Goal: Task Accomplishment & Management: Manage account settings

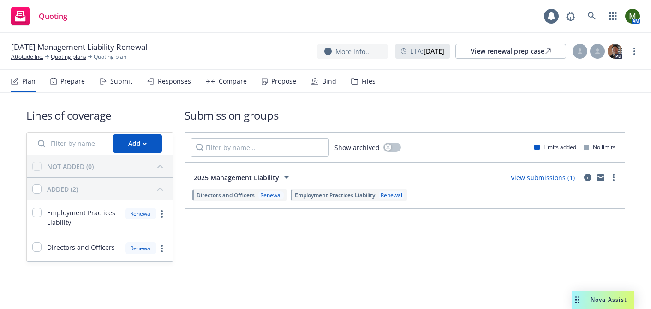
click at [159, 83] on div "Responses" at bounding box center [174, 81] width 33 height 7
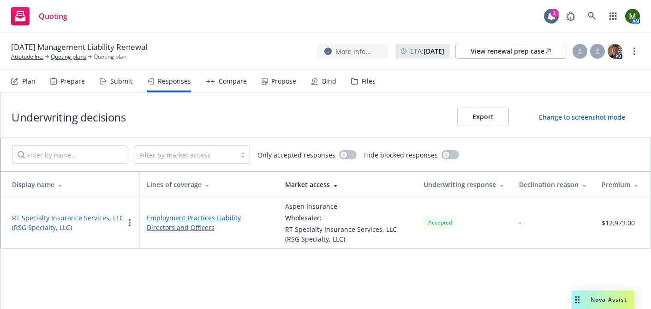
click at [68, 217] on button "RT Specialty Insurance Services, LLC (RSG Specialty, LLC)" at bounding box center [68, 222] width 112 height 19
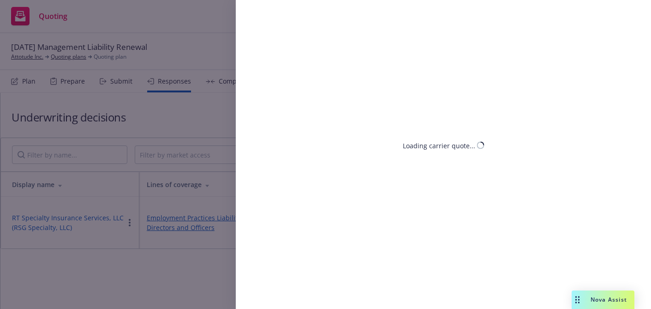
select select "CA"
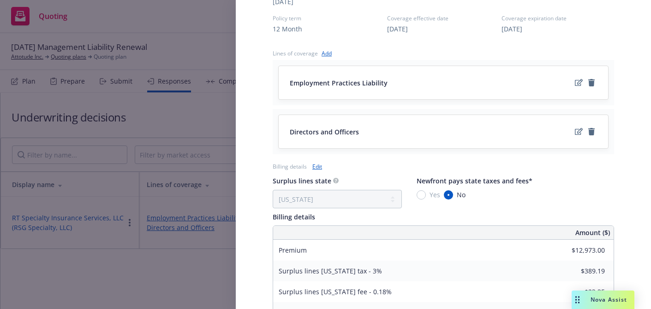
scroll to position [413, 0]
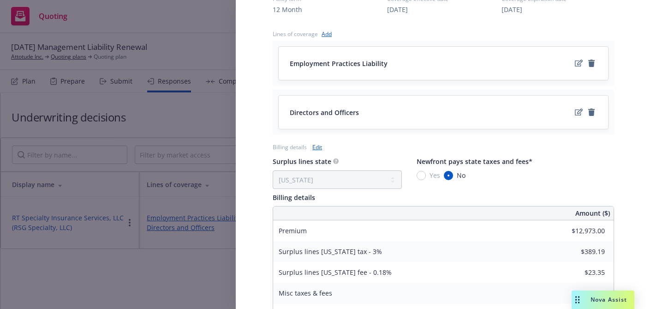
click at [317, 142] on link "Edit" at bounding box center [317, 147] width 10 height 10
select select "CA"
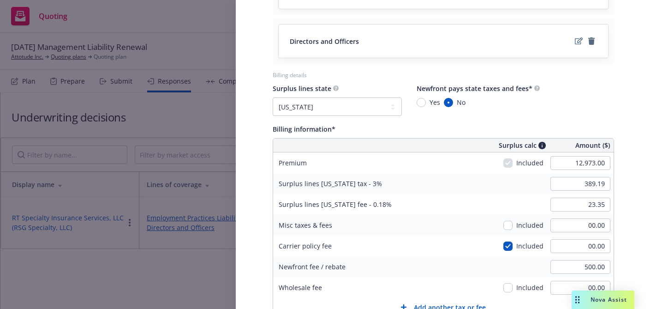
scroll to position [502, 0]
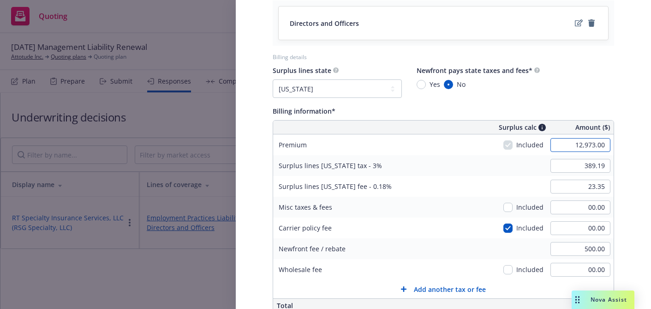
click at [578, 138] on input "12,973.00" at bounding box center [581, 145] width 60 height 14
type input "10,800.00"
type input "324.00"
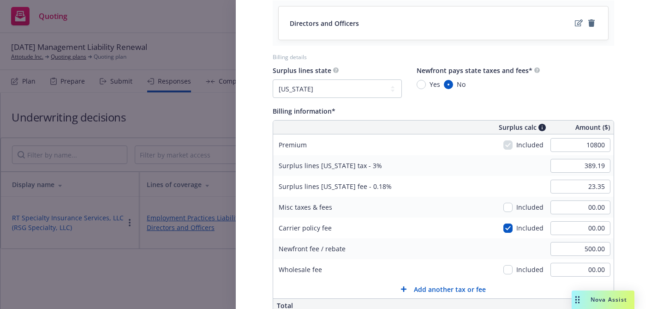
type input "19.44"
type input "1080"
click at [427, 176] on div "Surplus lines [US_STATE] fee - 0.18% 19.44" at bounding box center [443, 186] width 341 height 21
click at [577, 138] on input "10,800.00" at bounding box center [581, 145] width 60 height 14
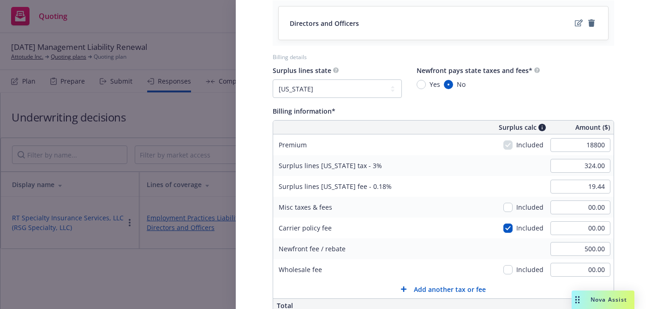
type input "18,800.00"
type input "564.00"
type input "33.84"
type input "1880"
click at [612, 65] on div "Surplus lines state No surplus lines state [US_STATE] [US_STATE] [US_STATE] [US…" at bounding box center [444, 81] width 342 height 33
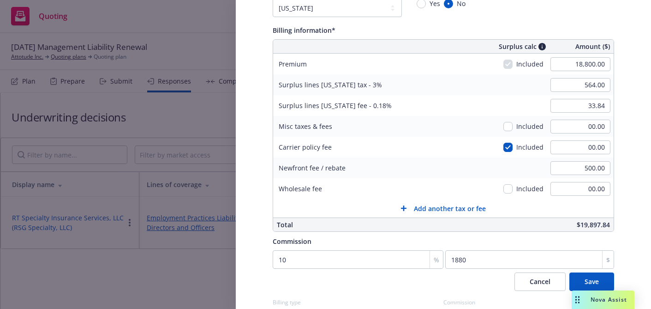
scroll to position [601, 0]
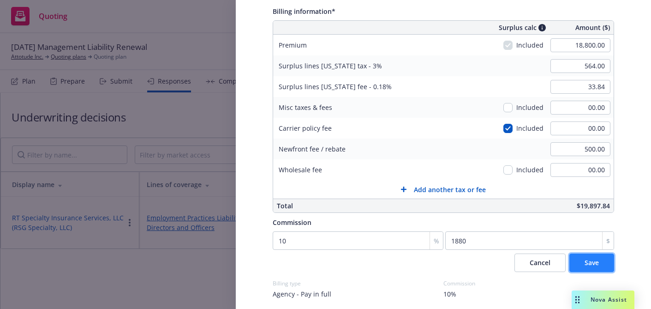
click at [577, 253] on button "Save" at bounding box center [592, 262] width 45 height 18
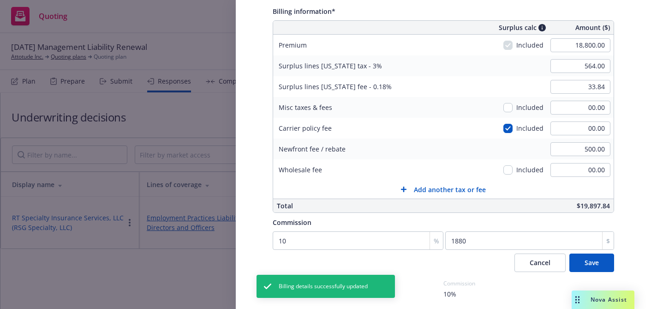
scroll to position [545, 0]
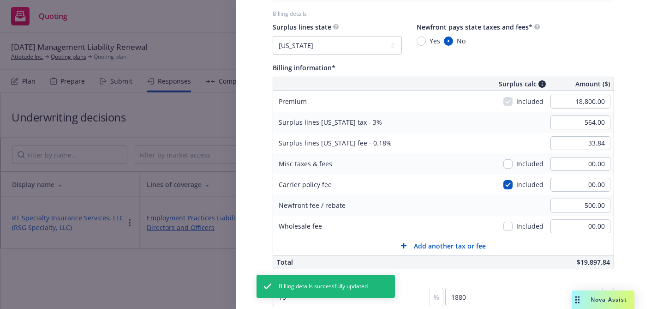
select select "CA"
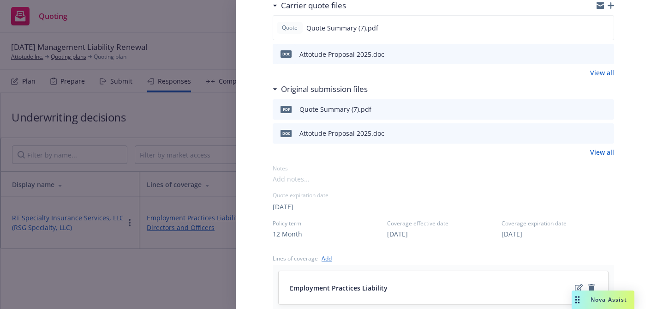
scroll to position [187, 0]
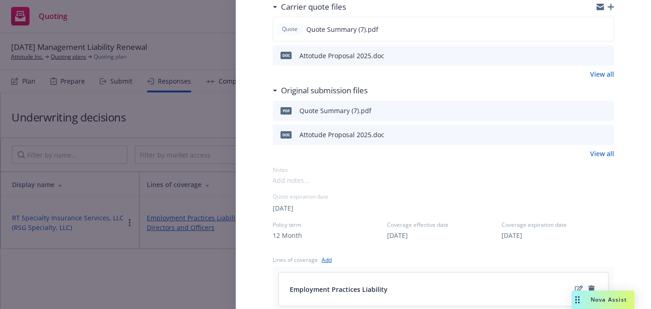
click at [605, 107] on icon "preview file" at bounding box center [605, 110] width 8 height 6
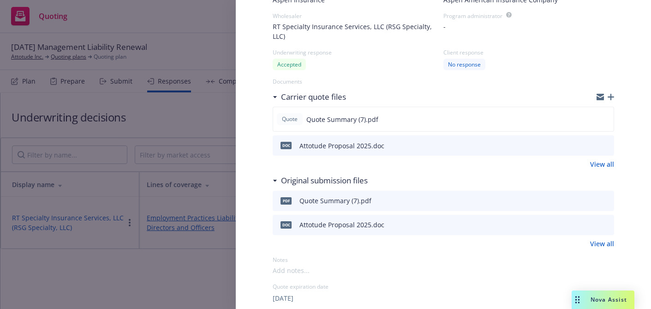
scroll to position [0, 0]
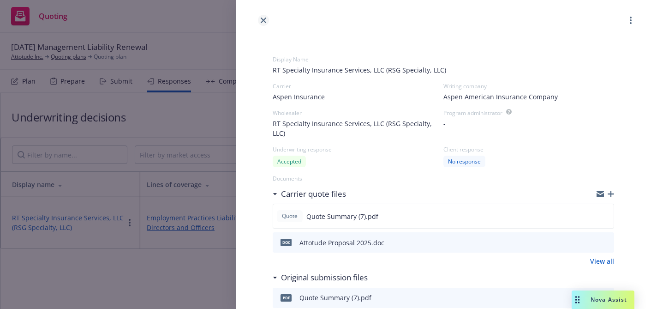
click at [261, 20] on icon "close" at bounding box center [264, 21] width 6 height 6
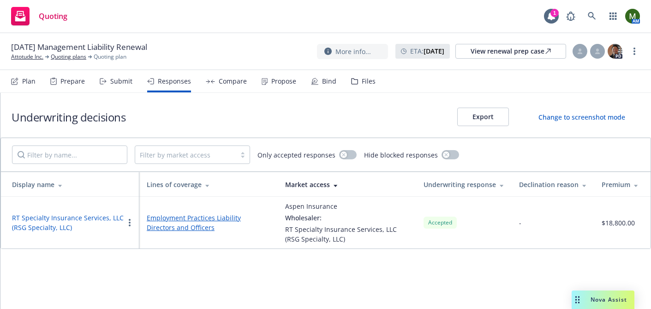
click at [263, 84] on div "Propose" at bounding box center [279, 81] width 35 height 22
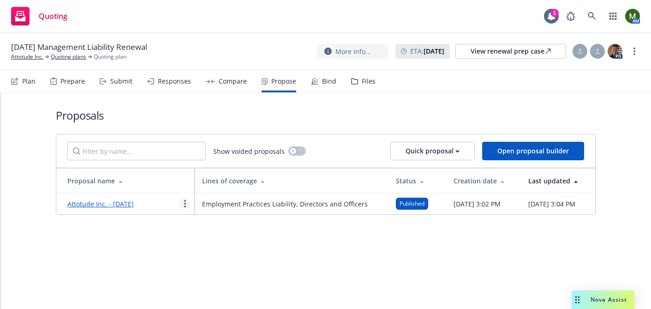
click at [186, 209] on link "more" at bounding box center [185, 203] width 11 height 11
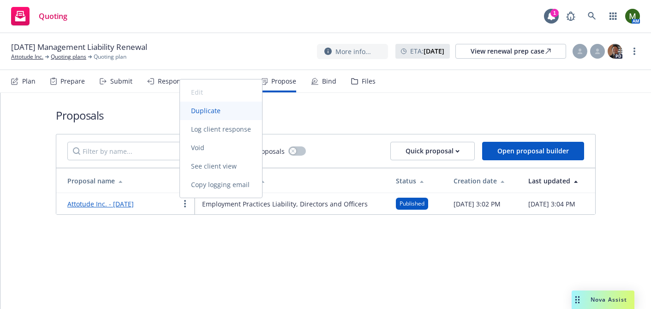
click at [211, 111] on span "Duplicate" at bounding box center [206, 110] width 52 height 9
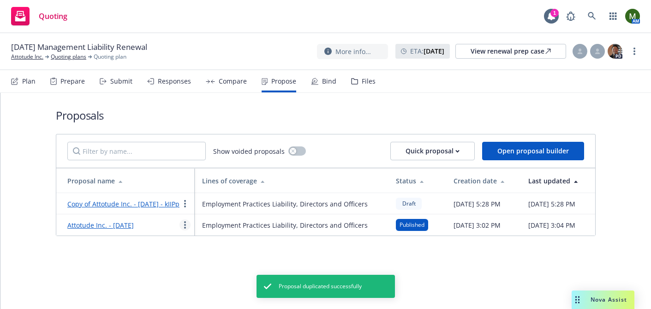
click at [183, 230] on link "more" at bounding box center [185, 224] width 11 height 11
click at [211, 180] on span "Void" at bounding box center [198, 178] width 36 height 9
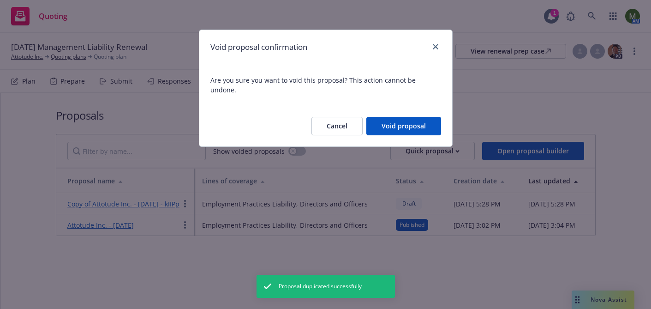
click at [419, 117] on button "Void proposal" at bounding box center [404, 126] width 75 height 18
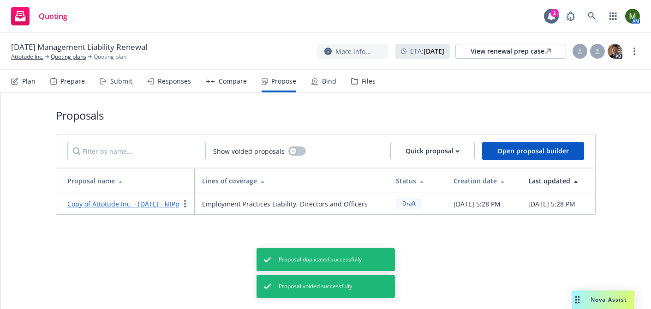
click at [139, 205] on link "Copy of Attotude Inc. - [DATE] - kIIPp" at bounding box center [123, 203] width 112 height 9
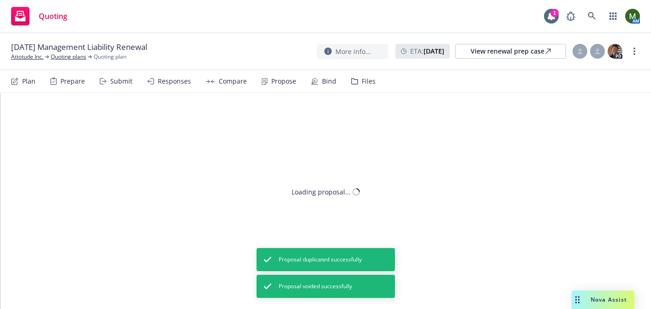
type textarea "x"
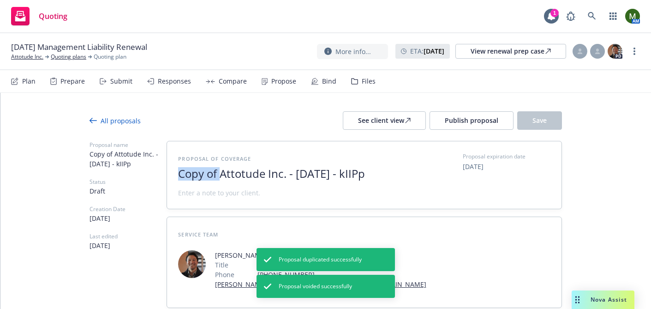
drag, startPoint x: 220, startPoint y: 174, endPoint x: 171, endPoint y: 171, distance: 49.0
click at [171, 171] on div "Proposal of coverage Copy of Attotude Inc. - [DATE] - kIIPp Proposal expiration…" at bounding box center [364, 174] width 395 height 67
drag, startPoint x: 327, startPoint y: 172, endPoint x: 375, endPoint y: 175, distance: 48.1
click at [375, 175] on span "Attotude Inc. - [DATE] - kIIPp" at bounding box center [291, 173] width 226 height 13
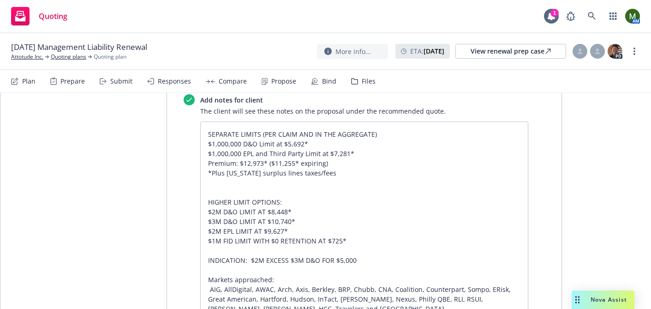
scroll to position [485, 0]
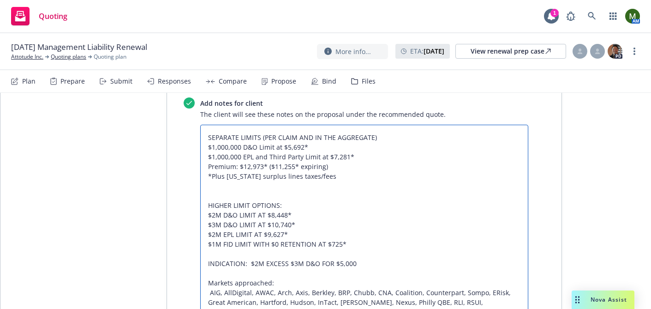
drag, startPoint x: 331, startPoint y: 179, endPoint x: 201, endPoint y: 135, distance: 136.9
click at [201, 135] on textarea "SEPARATE LIMITS (PER CLAIM AND IN THE AGGREGATE) $1,000,000 D&O Limit at $5,692…" at bounding box center [364, 225] width 328 height 200
paste textarea "$2M D&O limit at $8,448* $2M EPL limit at $9,627* $1M FID limit with $0 retenti…"
type textarea "x"
type textarea "$2M D&O limit at $8,448* $2M EPL limit at $9,627* $1M FID limit with $0 retenti…"
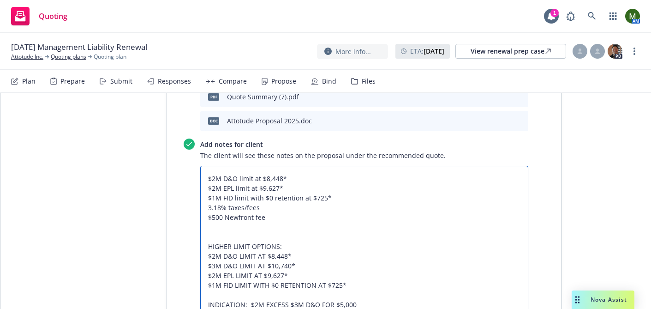
scroll to position [439, 0]
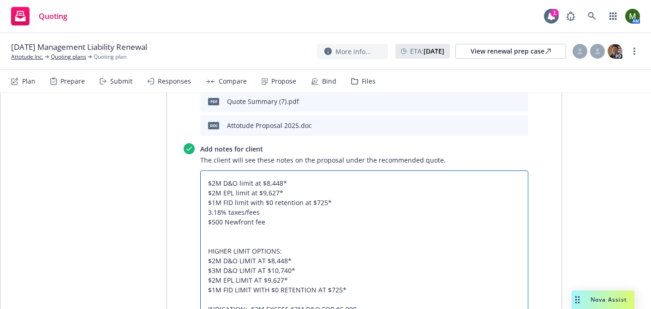
type textarea "x"
type textarea "$2M D&O limit at $8,448* $2M EPL limit at $9,627* $1M FID limit with $0 retenti…"
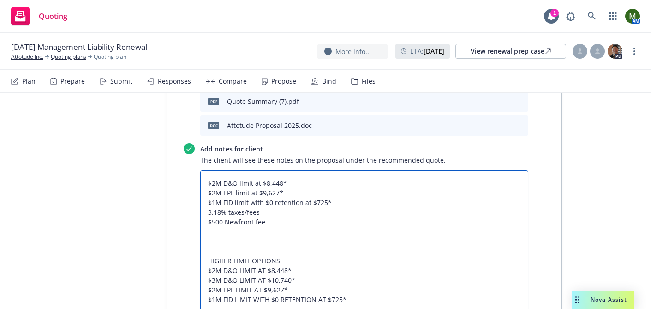
type textarea "x"
type textarea "$2M D&O limit at $8,448* $2M EPL limit at $9,627* $1M FID limit with $0 retenti…"
type textarea "x"
type textarea "$2M D&O limit at $8,448* $2M EPL limit at $9,627* $1M FID limit with $0 retenti…"
type textarea "x"
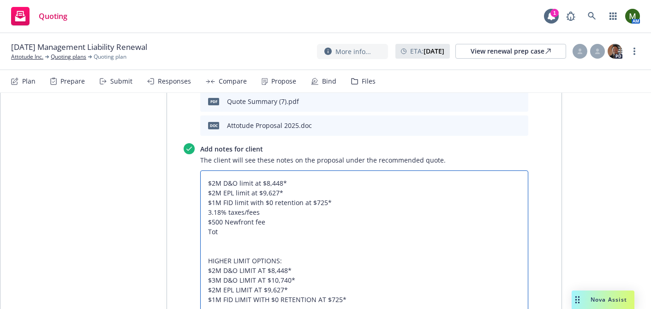
type textarea "$2M D&O limit at $8,448* $2M EPL limit at $9,627* $1M FID limit with $0 retenti…"
type textarea "x"
type textarea "$2M D&O limit at $8,448* $2M EPL limit at $9,627* $1M FID limit with $0 retenti…"
type textarea "x"
type textarea "$2M D&O limit at $8,448* $2M EPL limit at $9,627* $1M FID limit with $0 retenti…"
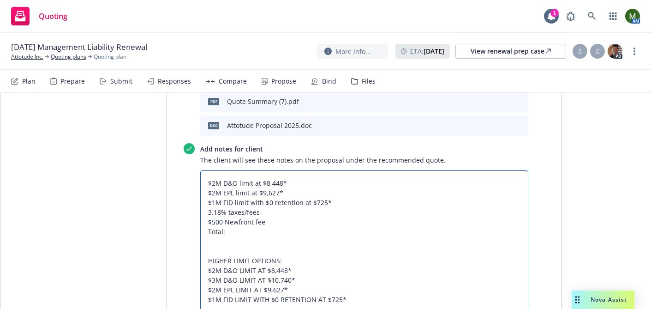
type textarea "x"
type textarea "$2M D&O limit at $8,448* $2M EPL limit at $9,627* $1M FID limit with $0 retenti…"
click at [333, 203] on textarea "$2M D&O limit at $8,448* $2M EPL limit at $9,627* $1M FID limit with $0 retenti…" at bounding box center [364, 275] width 328 height 210
type textarea "x"
type textarea "$2M D&O limit at $8,448* $2M EPL limit at $9,627* $1M FID limit with $0 retenti…"
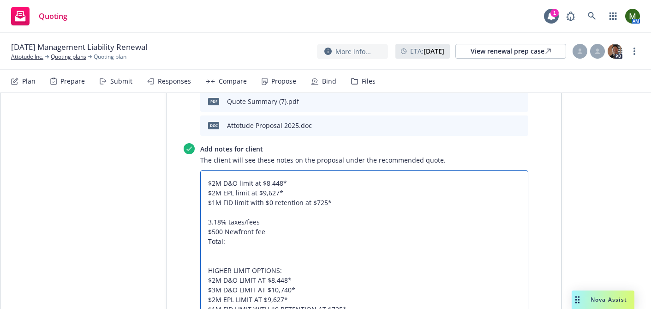
type textarea "x"
type textarea "$2M D&O limit at $8,448* $2M EPL limit at $9,627* $1M FID limit with $0 retenti…"
type textarea "x"
type textarea "$2M D&O limit at $8,448* $2M EPL limit at $9,627* $1M FID limit with $0 retenti…"
type textarea "x"
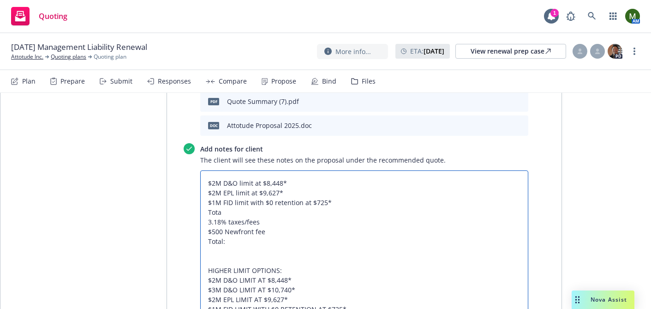
type textarea "$2M D&O limit at $8,448* $2M EPL limit at $9,627* $1M FID limit with $0 retenti…"
type textarea "x"
type textarea "$2M D&O limit at $8,448* $2M EPL limit at $9,627* $1M FID limit with $0 retenti…"
type textarea "x"
type textarea "$2M D&O limit at $8,448* $2M EPL limit at $9,627* $1M FID limit with $0 retenti…"
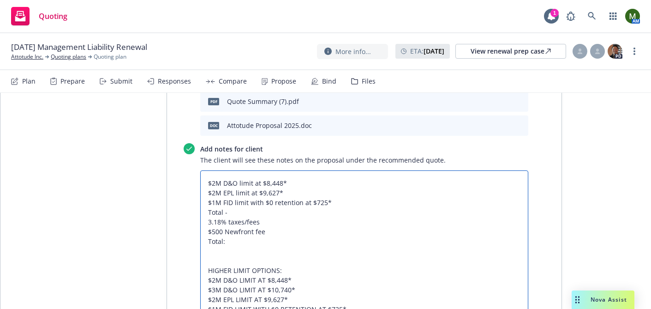
type textarea "x"
type textarea "$2M D&O limit at $8,448* $2M EPL limit at $9,627* $1M FID limit with $0 retenti…"
type textarea "x"
type textarea "$2M D&O limit at $8,448* $2M EPL limit at $9,627* $1M FID limit with $0 retenti…"
type textarea "x"
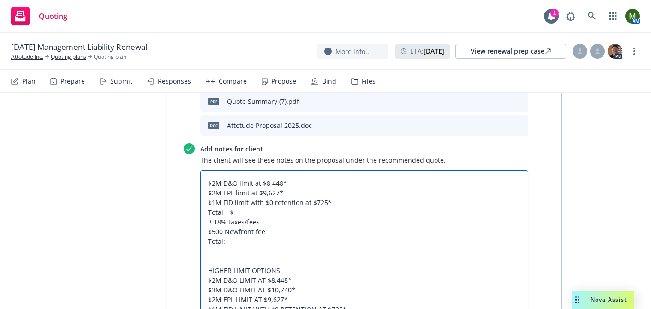
type textarea "$2M D&O limit at $8,448* $2M EPL limit at $9,627* $1M FID limit with $0 retenti…"
type textarea "x"
type textarea "$2M D&O limit at $8,448* $2M EPL limit at $9,627* $1M FID limit with $0 retenti…"
type textarea "x"
type textarea "$2M D&O limit at $8,448* $2M EPL limit at $9,627* $1M FID limit with $0 retenti…"
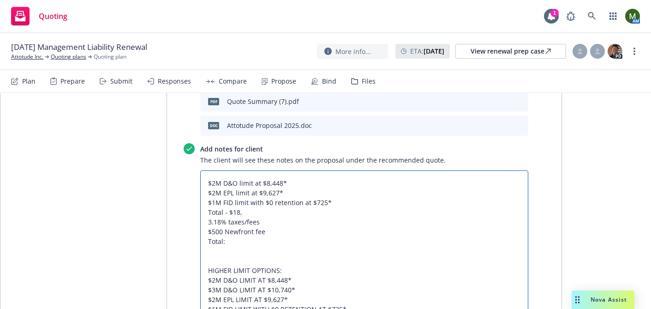
type textarea "x"
type textarea "$2M D&O limit at $8,448* $2M EPL limit at $9,627* $1M FID limit with $0 retenti…"
type textarea "x"
type textarea "$2M D&O limit at $8,448* $2M EPL limit at $9,627* $1M FID limit with $0 retenti…"
type textarea "x"
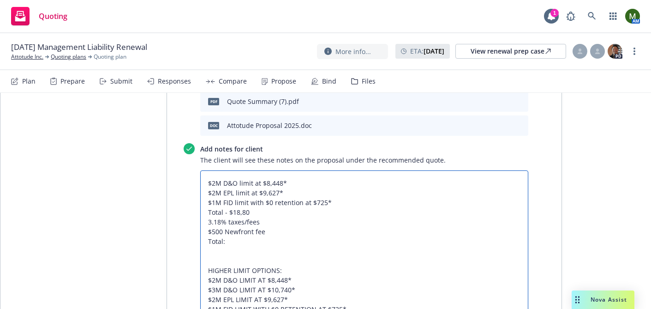
type textarea "$2M D&O limit at $8,448* $2M EPL limit at $9,627* $1M FID limit with $0 retenti…"
type textarea "x"
type textarea "$2M D&O limit at $8,448* $2M EPL limit at $9,627* $1M FID limit with $0 retenti…"
type textarea "x"
type textarea "$2M D&O limit at $8,448* $2M EPL limit at $9,627* $1M FID limit with $0 retenti…"
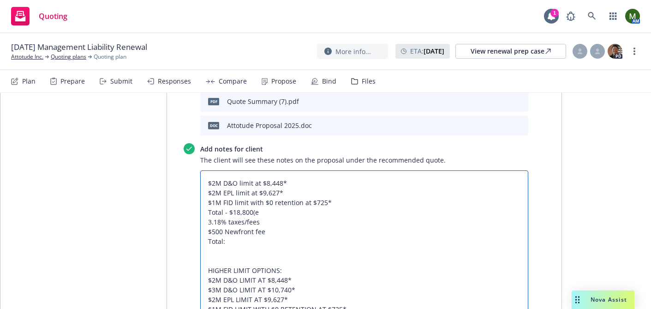
type textarea "x"
type textarea "$2M D&O limit at $8,448* $2M EPL limit at $9,627* $1M FID limit with $0 retenti…"
type textarea "x"
type textarea "$2M D&O limit at $8,448* $2M EPL limit at $9,627* $1M FID limit with $0 retenti…"
type textarea "x"
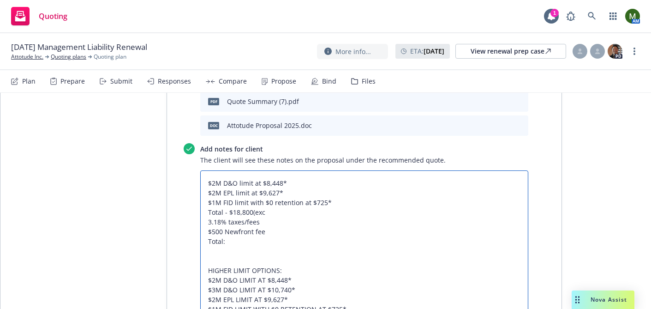
type textarea "$2M D&O limit at $8,448* $2M EPL limit at $9,627* $1M FID limit with $0 retenti…"
type textarea "x"
type textarea "$2M D&O limit at $8,448* $2M EPL limit at $9,627* $1M FID limit with $0 retenti…"
type textarea "x"
type textarea "$2M D&O limit at $8,448* $2M EPL limit at $9,627* $1M FID limit with $0 retenti…"
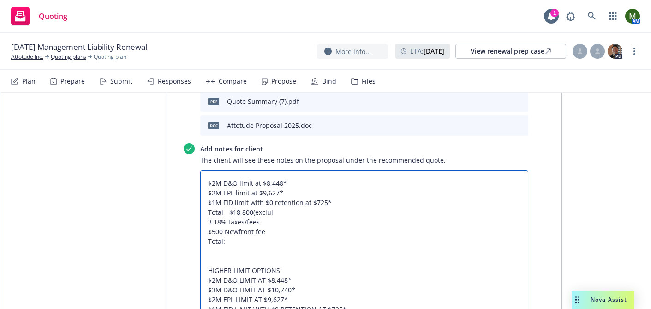
type textarea "x"
type textarea "$2M D&O limit at $8,448* $2M EPL limit at $9,627* $1M FID limit with $0 retenti…"
type textarea "x"
type textarea "$2M D&O limit at $8,448* $2M EPL limit at $9,627* $1M FID limit with $0 retenti…"
type textarea "x"
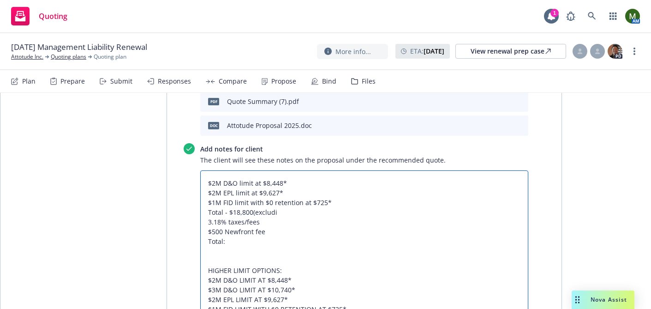
type textarea "$2M D&O limit at $8,448* $2M EPL limit at $9,627* $1M FID limit with $0 retenti…"
type textarea "x"
type textarea "$2M D&O limit at $8,448* $2M EPL limit at $9,627* $1M FID limit with $0 retenti…"
type textarea "x"
type textarea "$2M D&O limit at $8,448* $2M EPL limit at $9,627* $1M FID limit with $0 retenti…"
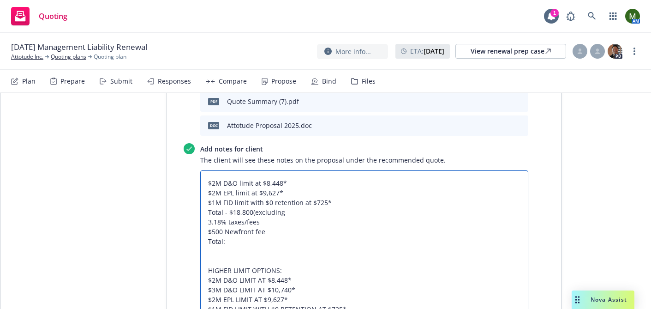
type textarea "x"
type textarea "$2M D&O limit at $8,448* $2M EPL limit at $9,627* $1M FID limit with $0 retenti…"
type textarea "x"
type textarea "$2M D&O limit at $8,448* $2M EPL limit at $9,627* $1M FID limit with $0 retenti…"
type textarea "x"
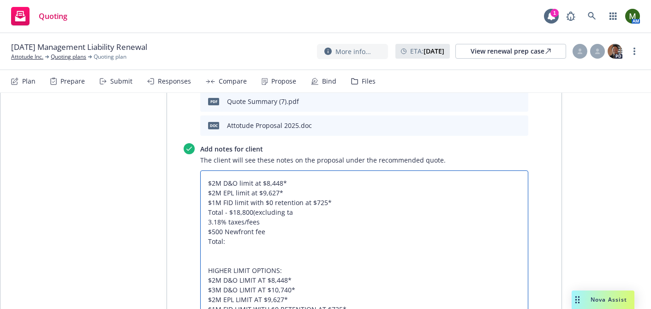
type textarea "$2M D&O limit at $8,448* $2M EPL limit at $9,627* $1M FID limit with $0 retenti…"
type textarea "x"
type textarea "$2M D&O limit at $8,448* $2M EPL limit at $9,627* $1M FID limit with $0 retenti…"
type textarea "x"
type textarea "$2M D&O limit at $8,448* $2M EPL limit at $9,627* $1M FID limit with $0 retenti…"
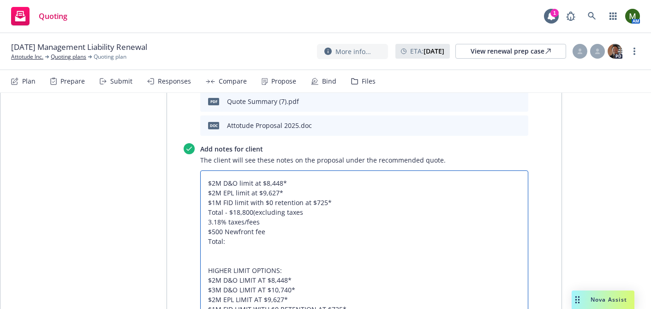
type textarea "x"
type textarea "$2M D&O limit at $8,448* $2M EPL limit at $9,627* $1M FID limit with $0 retenti…"
type textarea "x"
type textarea "$2M D&O limit at $8,448* $2M EPL limit at $9,627* $1M FID limit with $0 retenti…"
type textarea "x"
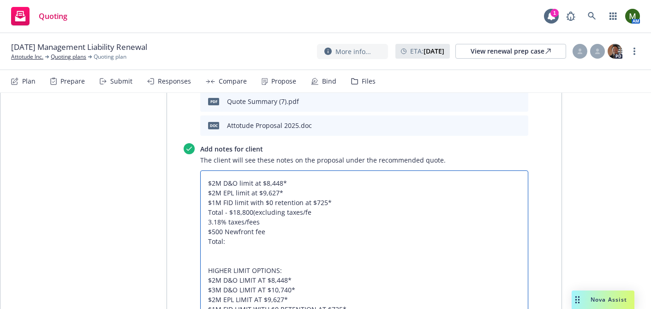
type textarea "$2M D&O limit at $8,448* $2M EPL limit at $9,627* $1M FID limit with $0 retenti…"
type textarea "x"
type textarea "$2M D&O limit at $8,448* $2M EPL limit at $9,627* $1M FID limit with $0 retenti…"
type textarea "x"
type textarea "$2M D&O limit at $8,448* $2M EPL limit at $9,627* $1M FID limit with $0 retenti…"
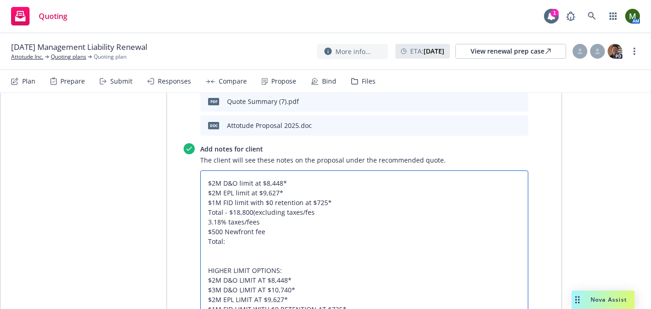
type textarea "x"
type textarea "$2M D&O limit at $8,448* $2M EPL limit at $9,627* $1M FID limit with $0 retenti…"
type textarea "x"
type textarea "$2M D&O limit at $8,448* $2M EPL limit at $9,627* $1M FID limit with $0 retenti…"
type textarea "x"
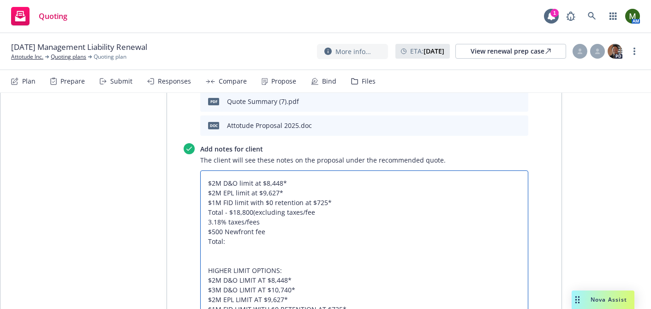
type textarea "$2M D&O limit at $8,448* $2M EPL limit at $9,627* $1M FID limit with $0 retenti…"
type textarea "x"
type textarea "$2M D&O limit at $8,448* $2M EPL limit at $9,627* $1M FID limit with $0 retenti…"
type textarea "x"
type textarea "$2M D&O limit at $8,448* $2M EPL limit at $9,627* $1M FID limit with $0 retenti…"
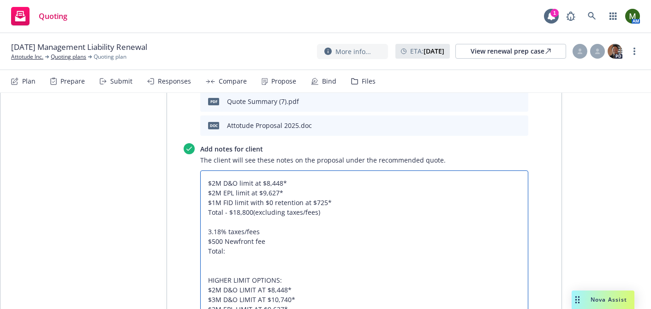
type textarea "x"
type textarea "$2M D&O limit at $8,448* $2M EPL limit at $9,627* $1M FID limit with $0 retenti…"
type textarea "x"
type textarea "$2M D&O limit at $8,448* $2M EPL limit at $9,627* $1M FID limit with $0 retenti…"
type textarea "x"
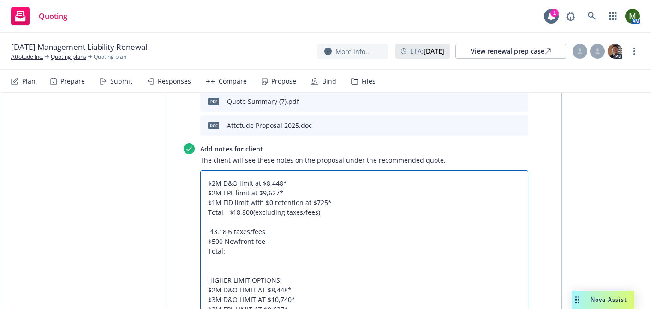
type textarea "$2M D&O limit at $8,448* $2M EPL limit at $9,627* $1M FID limit with $0 retenti…"
type textarea "x"
type textarea "$2M D&O limit at $8,448* $2M EPL limit at $9,627* $1M FID limit with $0 retenti…"
type textarea "x"
type textarea "$2M D&O limit at $8,448* $2M EPL limit at $9,627* $1M FID limit with $0 retenti…"
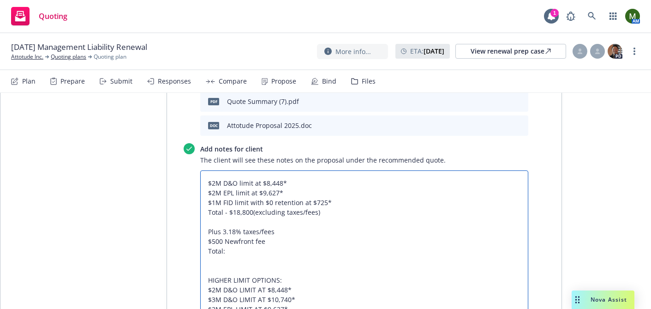
click at [208, 241] on textarea "$2M D&O limit at $8,448* $2M EPL limit at $9,627* $1M FID limit with $0 retenti…" at bounding box center [364, 284] width 328 height 229
type textarea "x"
type textarea "$2M D&O limit at $8,448* $2M EPL limit at $9,627* $1M FID limit with $0 retenti…"
type textarea "x"
type textarea "$2M D&O limit at $8,448* $2M EPL limit at $9,627* $1M FID limit with $0 retenti…"
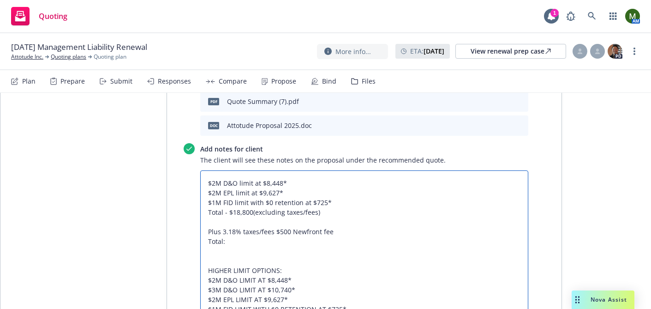
type textarea "x"
type textarea "$2M D&O limit at $8,448* $2M EPL limit at $9,627* $1M FID limit with $0 retenti…"
type textarea "x"
type textarea "$2M D&O limit at $8,448* $2M EPL limit at $9,627* $1M FID limit with $0 retenti…"
type textarea "x"
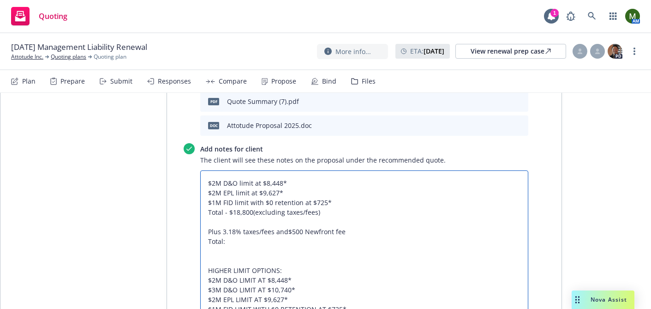
type textarea "$2M D&O limit at $8,448* $2M EPL limit at $9,627* $1M FID limit with $0 retenti…"
click at [218, 241] on textarea "$2M D&O limit at $8,448* $2M EPL limit at $9,627* $1M FID limit with $0 retenti…" at bounding box center [364, 279] width 328 height 219
type textarea "x"
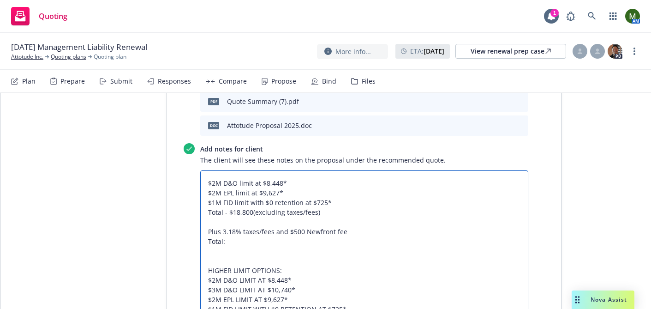
type textarea "$2M D&O limit at $8,448* $2M EPL limit at $9,627* $1M FID limit with $0 retenti…"
type textarea "x"
type textarea "$2M D&O limit at $8,448* $2M EPL limit at $9,627* $1M FID limit with $0 retenti…"
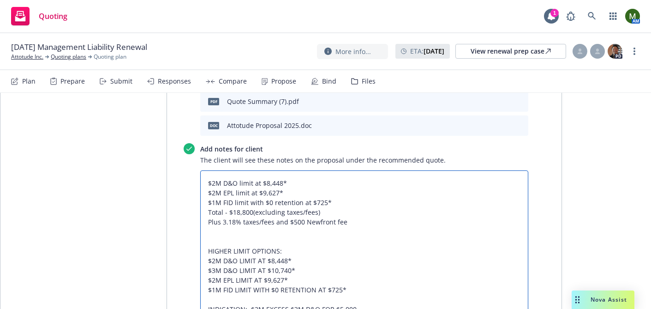
type textarea "x"
type textarea "$2M D&O limit at $8,448* $2M EPL limit at $9,627* $1M FID limit with $0 retenti…"
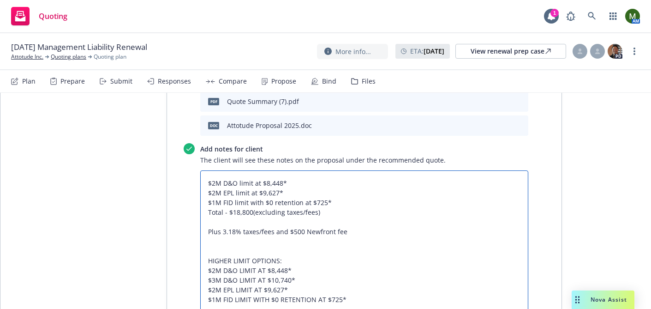
click at [252, 213] on textarea "$2M D&O limit at $8,448* $2M EPL limit at $9,627* $1M FID limit with $0 retenti…" at bounding box center [364, 275] width 328 height 210
type textarea "x"
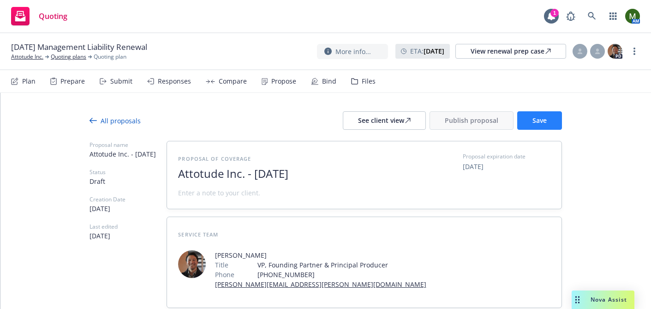
type textarea "$2M D&O limit at $8,448* $2M EPL limit at $9,627* $1M FID limit with $0 retenti…"
click at [545, 116] on span "Save" at bounding box center [540, 120] width 14 height 9
click at [393, 117] on div "See client view" at bounding box center [384, 121] width 53 height 18
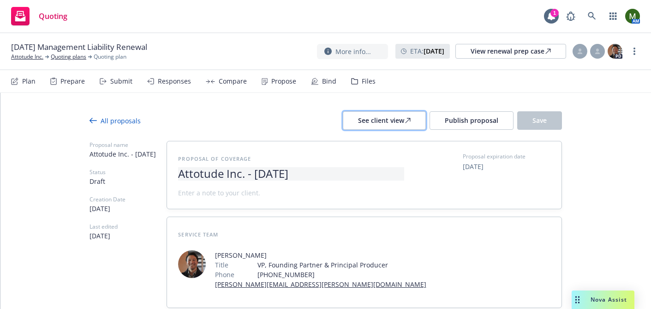
type textarea "x"
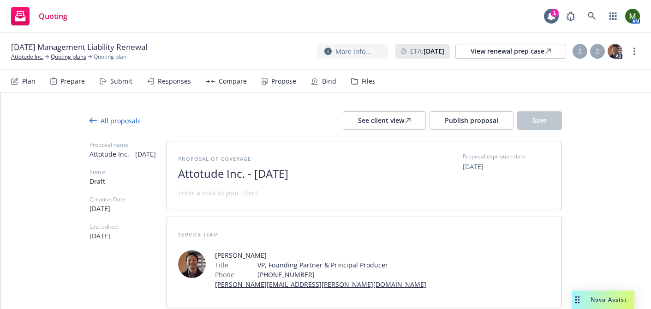
click at [116, 83] on div "Submit" at bounding box center [121, 81] width 22 height 7
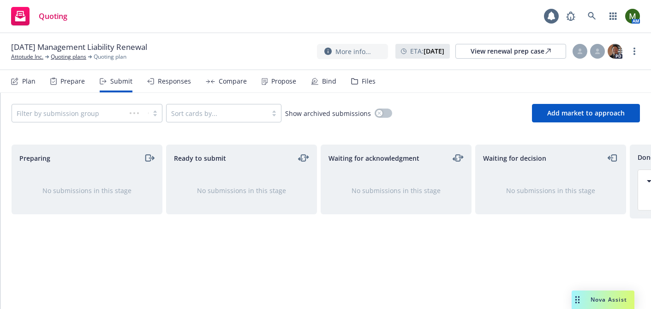
click at [161, 85] on div "Responses" at bounding box center [169, 81] width 44 height 22
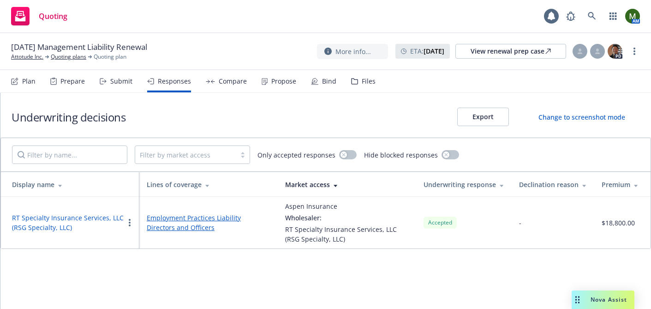
click at [109, 216] on button "RT Specialty Insurance Services, LLC (RSG Specialty, LLC)" at bounding box center [68, 222] width 112 height 19
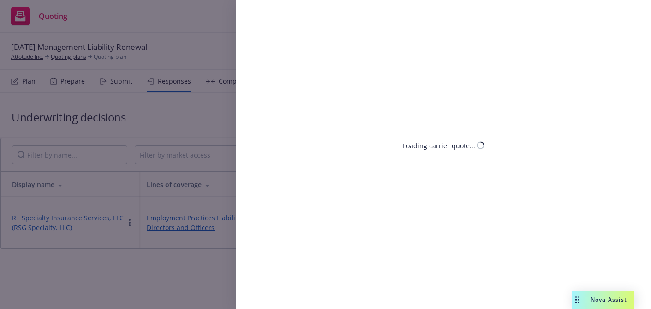
select select "CA"
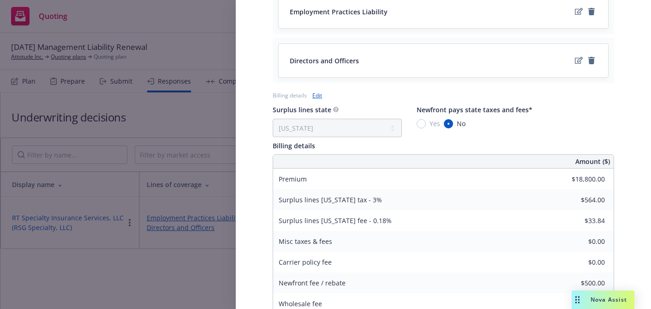
scroll to position [465, 0]
click at [319, 90] on link "Edit" at bounding box center [317, 95] width 10 height 10
select select "CA"
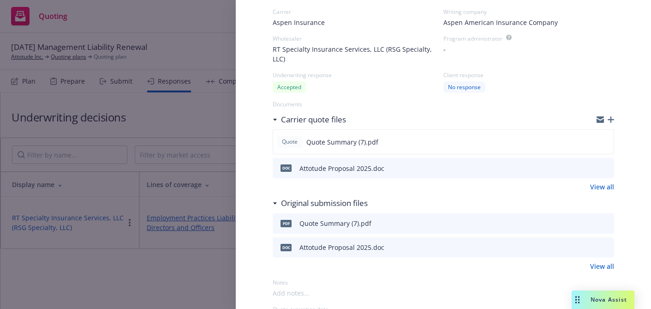
scroll to position [0, 0]
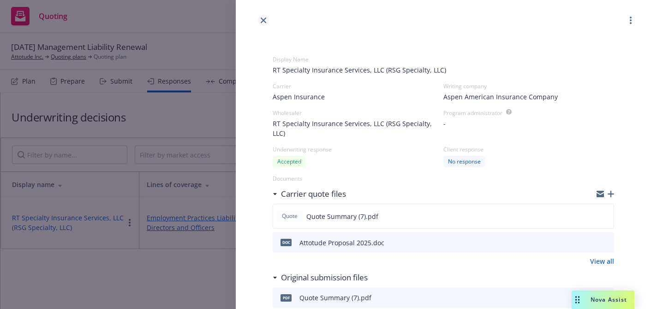
click at [262, 21] on icon "close" at bounding box center [264, 21] width 6 height 6
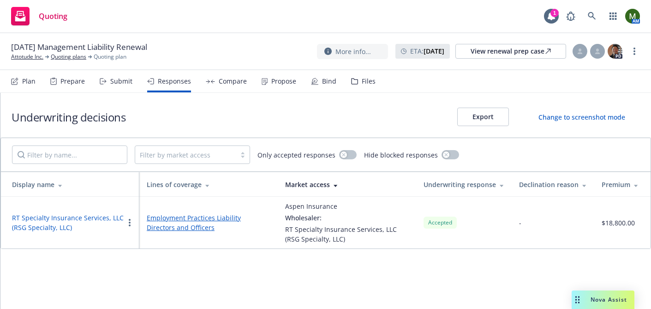
click at [273, 88] on div "Propose" at bounding box center [279, 81] width 35 height 22
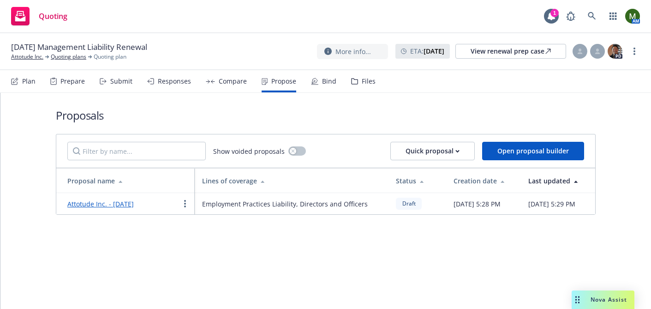
click at [79, 201] on td "Attotude Inc. - [DATE]" at bounding box center [125, 203] width 138 height 21
click at [80, 204] on link "Attotude Inc. - [DATE]" at bounding box center [100, 203] width 66 height 9
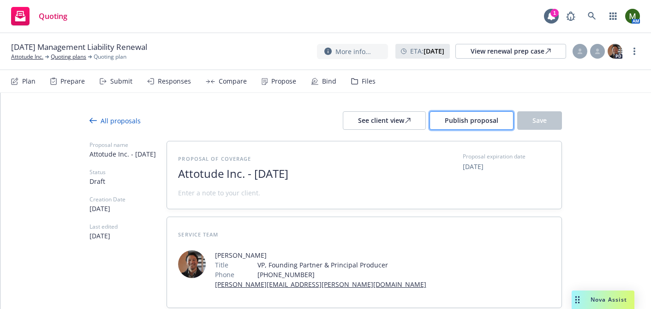
click at [451, 124] on span "Publish proposal" at bounding box center [472, 120] width 54 height 9
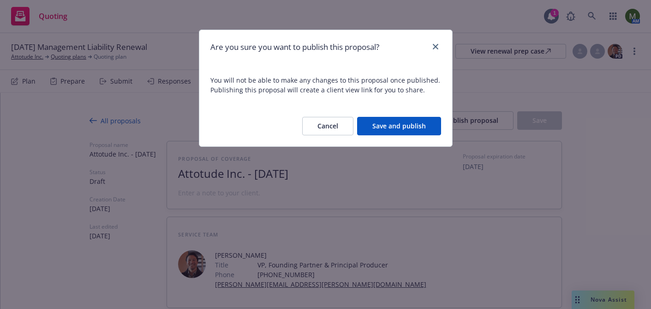
click at [398, 126] on button "Save and publish" at bounding box center [399, 126] width 84 height 18
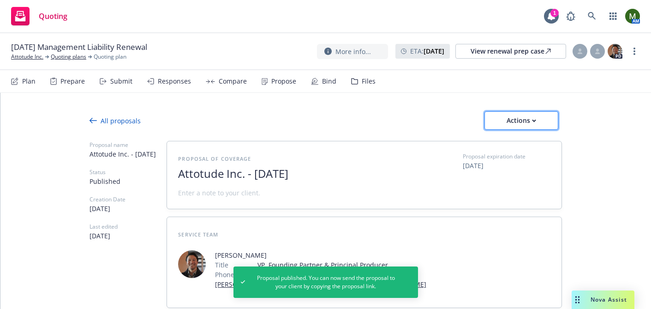
click at [532, 117] on div "Actions" at bounding box center [521, 121] width 43 height 18
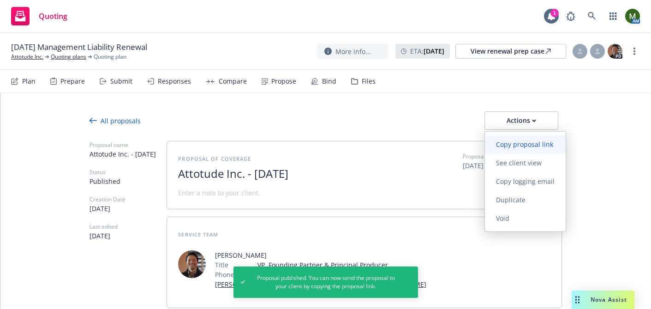
click at [525, 146] on span "Copy proposal link" at bounding box center [524, 144] width 79 height 9
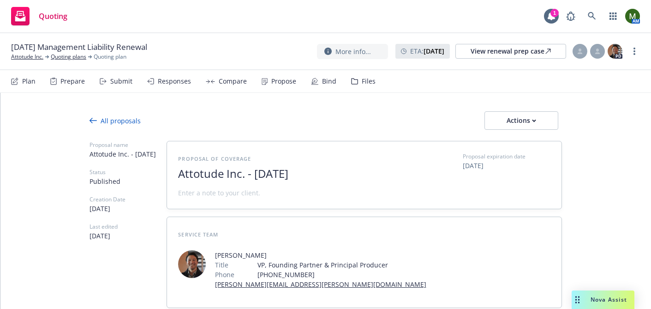
type textarea "x"
click at [351, 82] on icon at bounding box center [354, 81] width 7 height 6
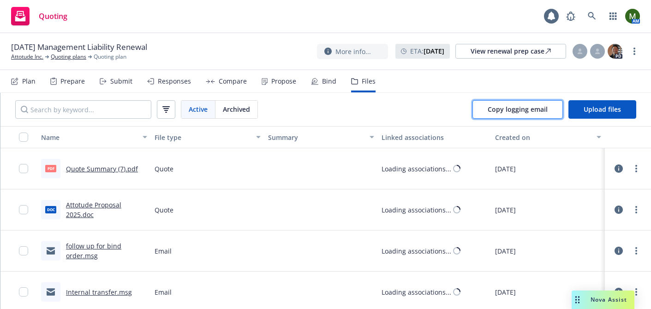
click at [497, 115] on button "Copy logging email" at bounding box center [518, 109] width 90 height 18
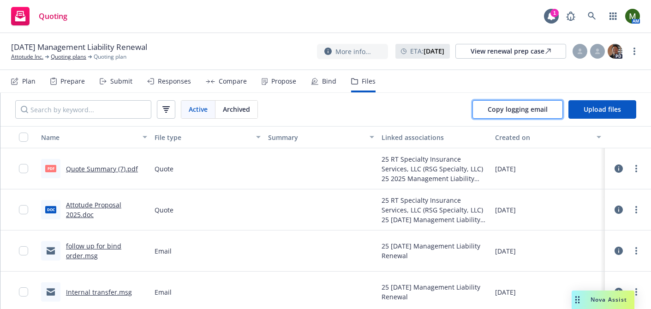
click at [483, 111] on button "Copy logging email" at bounding box center [518, 109] width 90 height 18
